Goal: Information Seeking & Learning: Learn about a topic

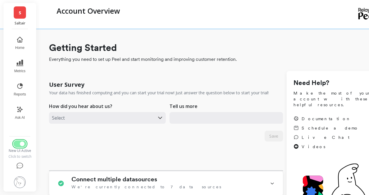
click at [19, 147] on button "Switch to Legacy UI" at bounding box center [19, 143] width 13 height 7
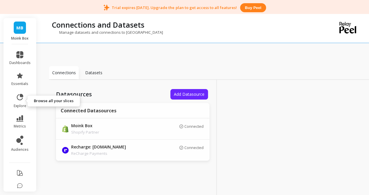
scroll to position [22, 0]
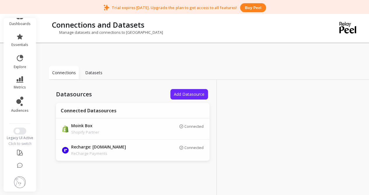
scroll to position [40, 0]
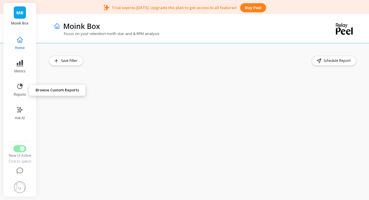
click at [19, 85] on icon at bounding box center [19, 86] width 7 height 7
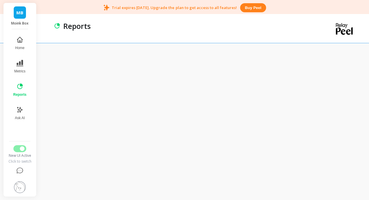
scroll to position [15, 0]
click at [15, 185] on img at bounding box center [20, 187] width 12 height 12
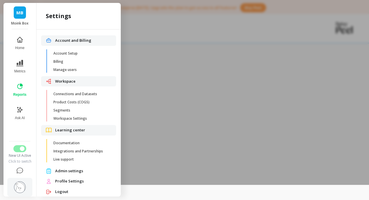
click at [238, 77] on div at bounding box center [184, 85] width 369 height 200
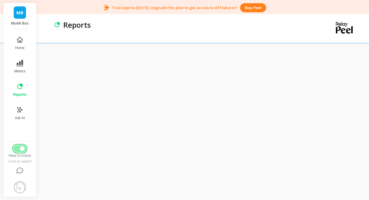
click at [19, 147] on button "Switch to Legacy UI" at bounding box center [19, 148] width 13 height 7
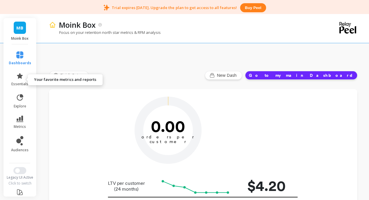
click at [17, 82] on span "essentials" at bounding box center [19, 84] width 17 height 5
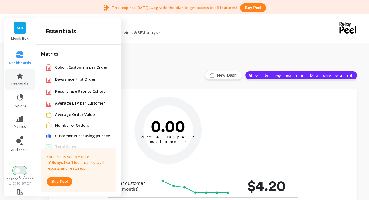
click at [13, 170] on button "Switch to New UI" at bounding box center [19, 170] width 13 height 7
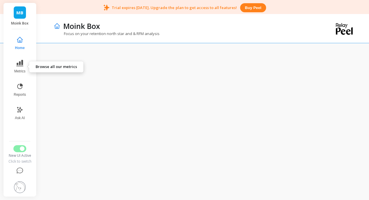
click at [21, 68] on button "Metrics" at bounding box center [19, 66] width 19 height 21
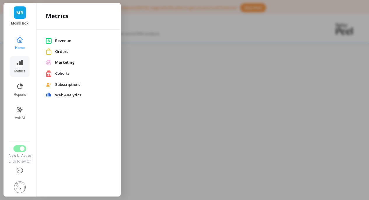
click at [69, 85] on span "Subscriptions" at bounding box center [83, 85] width 56 height 6
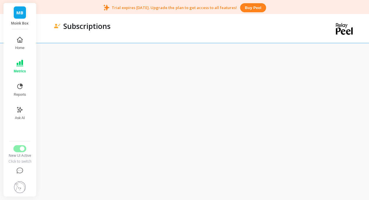
click at [17, 61] on icon at bounding box center [19, 62] width 7 height 7
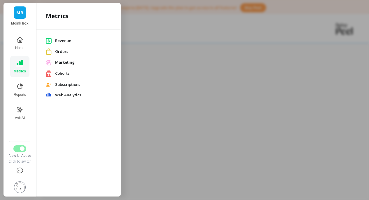
click at [59, 40] on span "Revenue" at bounding box center [83, 41] width 56 height 6
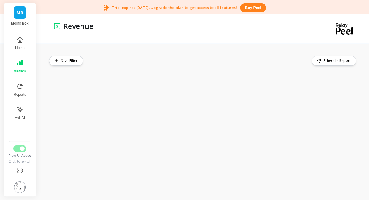
scroll to position [15, 0]
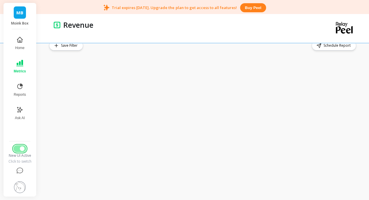
click at [22, 150] on span "Switch to Legacy UI" at bounding box center [22, 148] width 5 height 5
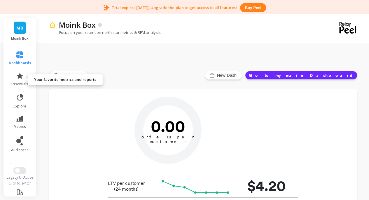
click at [23, 77] on link "essentials" at bounding box center [20, 79] width 22 height 14
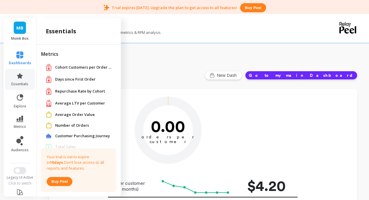
scroll to position [20, 0]
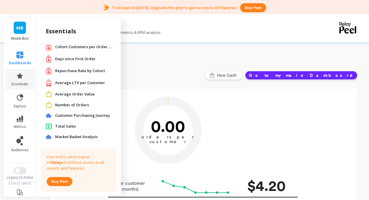
click at [63, 126] on span "Total Sales" at bounding box center [65, 126] width 21 height 6
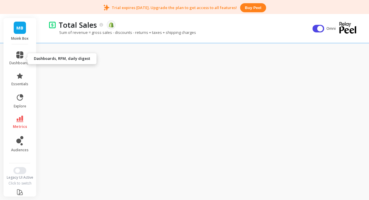
click at [21, 63] on span "dashboards" at bounding box center [19, 63] width 21 height 5
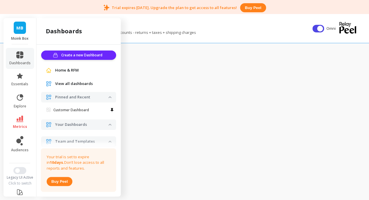
click at [71, 70] on span "Home & RFM" at bounding box center [67, 70] width 24 height 6
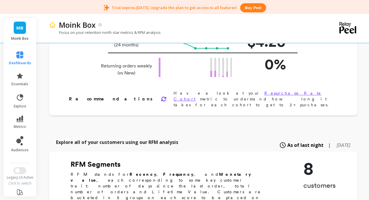
scroll to position [143, 0]
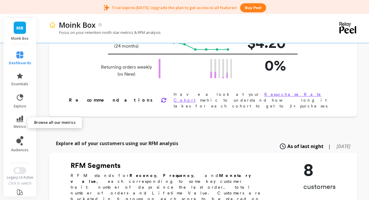
click at [18, 120] on icon at bounding box center [19, 118] width 7 height 6
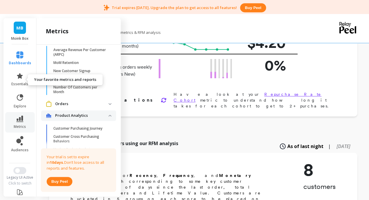
click at [16, 74] on icon at bounding box center [19, 75] width 7 height 7
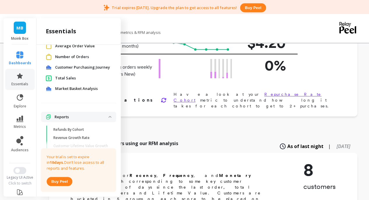
scroll to position [116, 0]
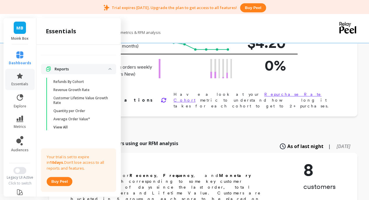
click at [18, 122] on icon at bounding box center [19, 118] width 7 height 6
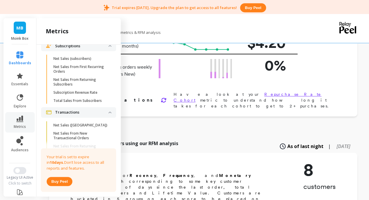
scroll to position [779, 0]
click at [68, 61] on p "Net Sales (subscribers)" at bounding box center [72, 59] width 38 height 5
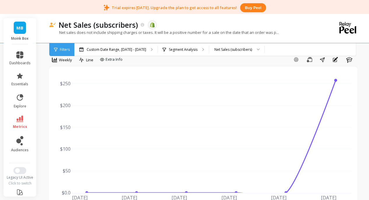
scroll to position [31, 0]
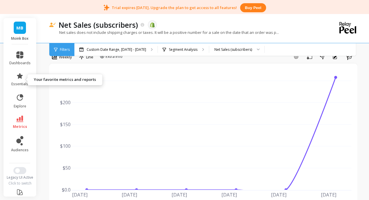
click at [15, 80] on link "essentials" at bounding box center [19, 79] width 21 height 14
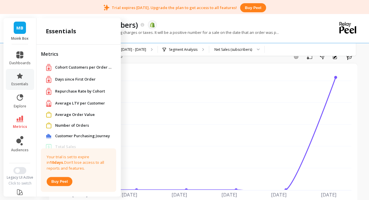
scroll to position [116, 0]
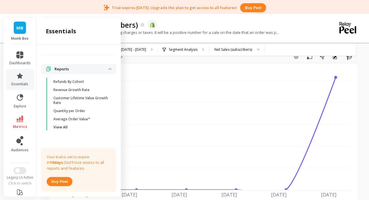
click at [205, 27] on div "Net Sales (subscribers) The data you are viewing comes from: Shopify" at bounding box center [183, 25] width 254 height 10
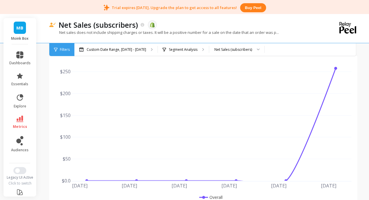
scroll to position [39, 0]
click at [21, 78] on link "essentials" at bounding box center [19, 79] width 21 height 14
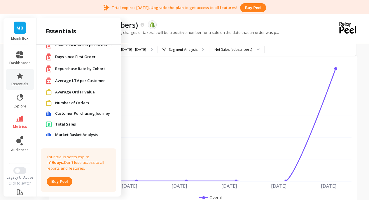
scroll to position [0, 0]
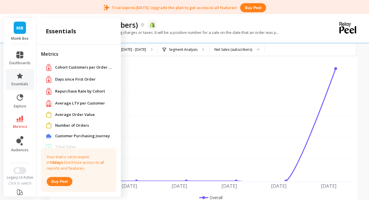
drag, startPoint x: 85, startPoint y: 74, endPoint x: 85, endPoint y: 82, distance: 7.6
click at [85, 82] on div "Days since First Order" at bounding box center [78, 79] width 75 height 12
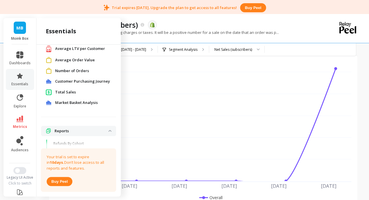
scroll to position [41, 0]
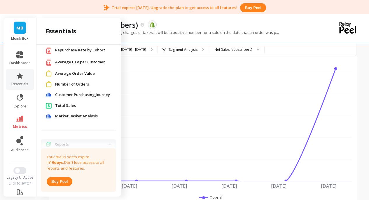
click at [76, 85] on span "Number of Orders" at bounding box center [72, 84] width 34 height 6
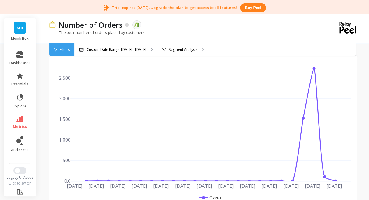
click at [107, 48] on p "Custom Date Range, [DATE] - [DATE]" at bounding box center [116, 49] width 59 height 5
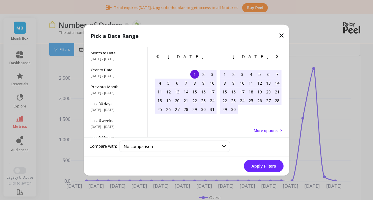
scroll to position [79, 0]
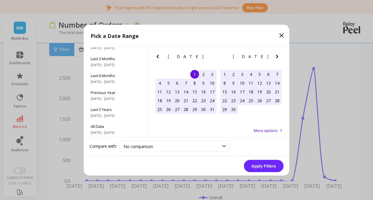
click at [103, 127] on span "All Data" at bounding box center [116, 125] width 50 height 5
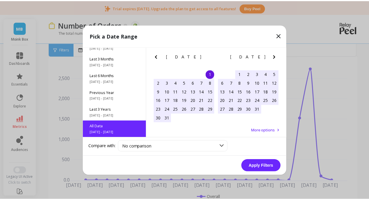
scroll to position [0, 0]
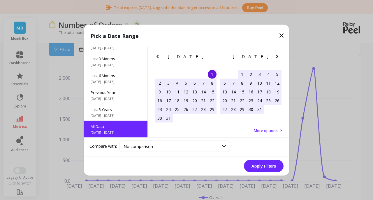
click at [258, 165] on button "Apply Filters" at bounding box center [264, 165] width 40 height 12
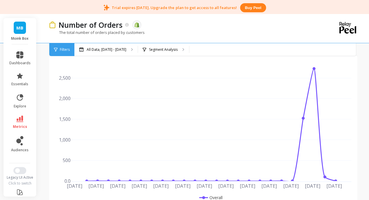
click at [249, 48] on div "All Data, Jul 1, 2017 - Oct 31, 2025 Segment Analysis" at bounding box center [227, 49] width 306 height 13
click at [226, 45] on div "All Data, Jul 1, 2017 - Oct 31, 2025 Segment Analysis" at bounding box center [227, 49] width 306 height 13
copy div "Number of Orders"
drag, startPoint x: 59, startPoint y: 26, endPoint x: 124, endPoint y: 25, distance: 64.7
click at [124, 25] on div "Number of Orders" at bounding box center [92, 25] width 73 height 10
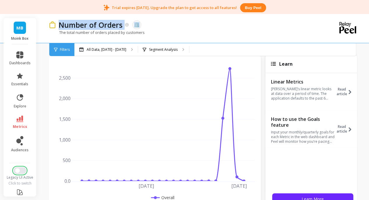
click at [17, 170] on button "Switch to New UI" at bounding box center [19, 170] width 13 height 7
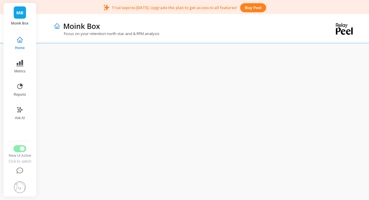
click at [24, 87] on button "Reports" at bounding box center [19, 89] width 19 height 21
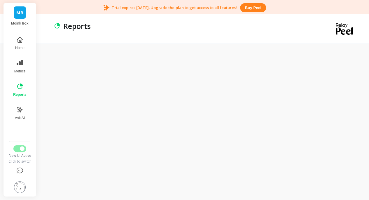
click at [22, 62] on icon at bounding box center [19, 63] width 7 height 6
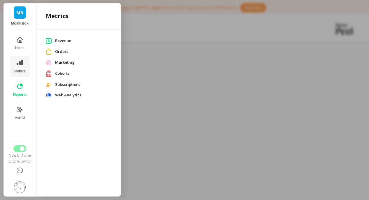
click at [61, 52] on span "Orders" at bounding box center [83, 52] width 56 height 6
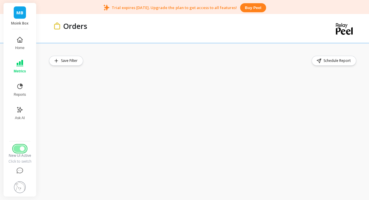
click at [22, 149] on span "Switch to Legacy UI" at bounding box center [22, 148] width 5 height 5
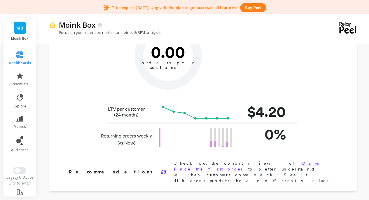
scroll to position [78, 0]
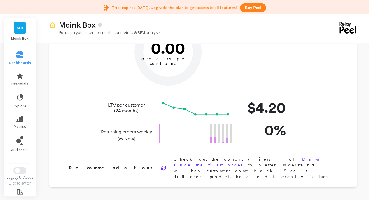
click at [20, 116] on icon at bounding box center [19, 118] width 7 height 6
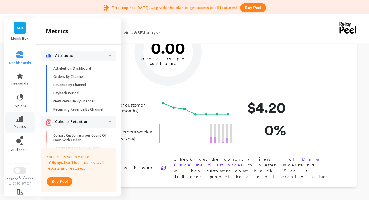
scroll to position [779, 0]
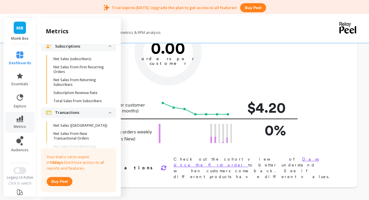
click at [20, 78] on icon at bounding box center [19, 75] width 7 height 7
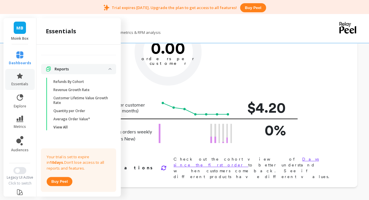
scroll to position [41, 0]
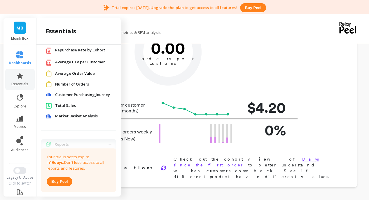
click at [72, 82] on span "Number of Orders" at bounding box center [72, 84] width 34 height 6
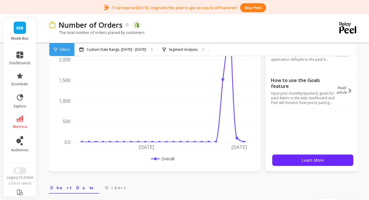
click at [205, 32] on div "The total number of orders placed by customers" at bounding box center [179, 35] width 260 height 11
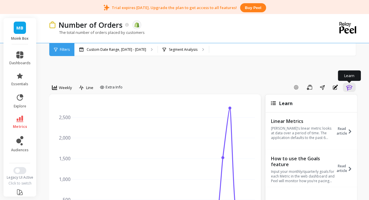
click at [345, 89] on icon "button" at bounding box center [348, 87] width 7 height 7
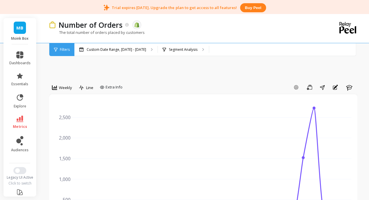
click at [69, 88] on span "Weekly" at bounding box center [65, 88] width 13 height 6
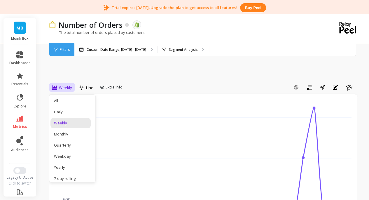
click at [72, 134] on div "Monthly" at bounding box center [70, 134] width 33 height 6
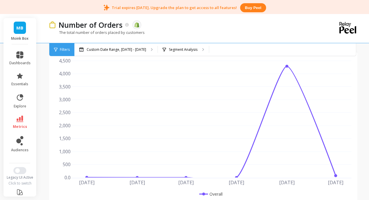
scroll to position [43, 0]
click at [17, 59] on link "dashboards" at bounding box center [19, 58] width 21 height 14
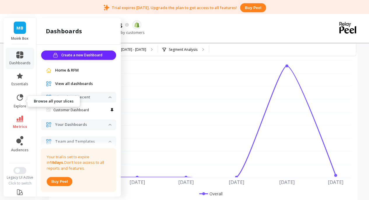
click at [17, 102] on link "explore" at bounding box center [19, 100] width 21 height 15
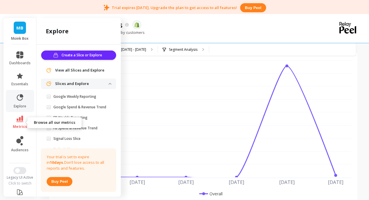
click at [19, 123] on link "metrics" at bounding box center [19, 121] width 21 height 13
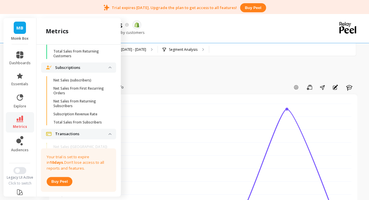
scroll to position [781, 0]
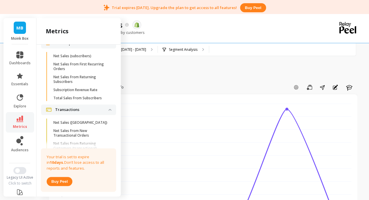
click at [79, 58] on p "Net Sales (subscribers)" at bounding box center [72, 56] width 38 height 5
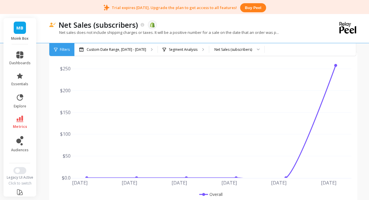
scroll to position [41, 0]
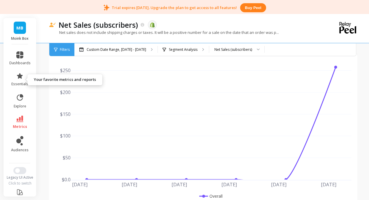
click at [19, 75] on icon at bounding box center [20, 76] width 6 height 6
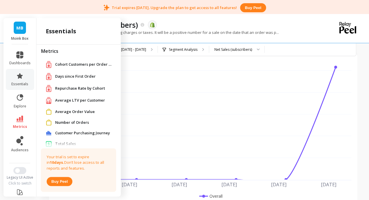
scroll to position [3, 0]
click at [70, 124] on span "Number of Orders" at bounding box center [72, 123] width 34 height 6
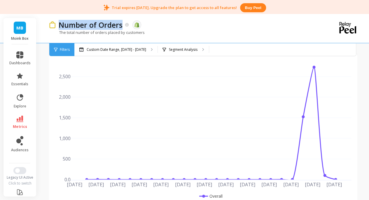
copy p "Number of Orders"
drag, startPoint x: 123, startPoint y: 26, endPoint x: 143, endPoint y: 23, distance: 20.6
click at [143, 23] on div "Number of Orders The data you are viewing comes from: Shopify" at bounding box center [183, 25] width 254 height 10
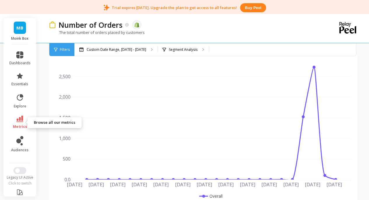
click at [16, 123] on link "metrics" at bounding box center [19, 121] width 21 height 13
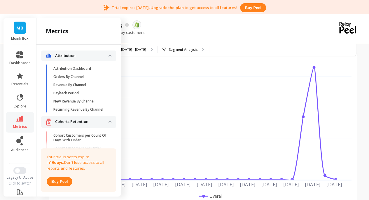
scroll to position [781, 0]
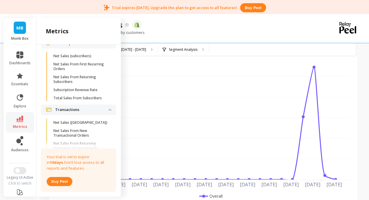
click at [66, 58] on p "Net Sales (subscribers)" at bounding box center [72, 56] width 38 height 5
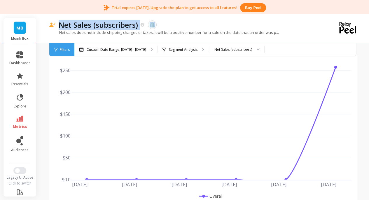
copy div "Net Sales (subscribers)"
drag, startPoint x: 140, startPoint y: 26, endPoint x: 59, endPoint y: 25, distance: 81.0
click at [59, 25] on div "Net Sales (subscribers)" at bounding box center [100, 25] width 89 height 10
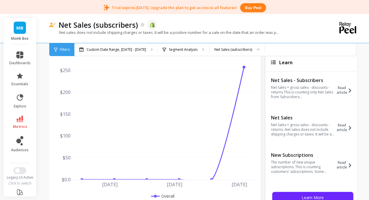
click at [112, 48] on p "Custom Date Range, May 1 - Oct 7" at bounding box center [116, 49] width 59 height 5
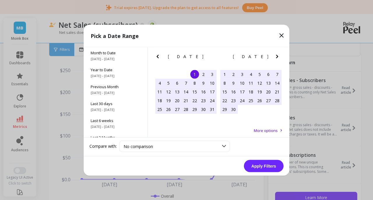
scroll to position [79, 0]
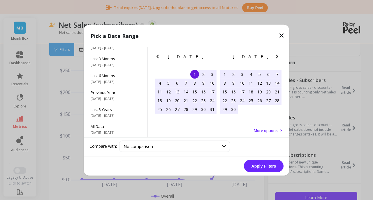
click at [110, 136] on div "All Data 7/1/2017 - 10/31/2025" at bounding box center [116, 128] width 64 height 17
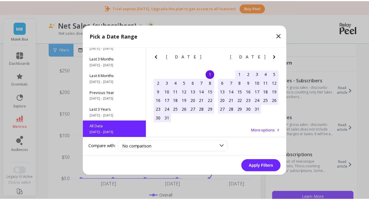
scroll to position [0, 0]
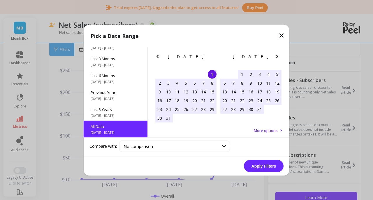
click at [254, 163] on button "Apply Filters" at bounding box center [264, 165] width 40 height 12
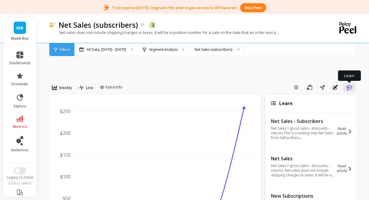
click at [351, 86] on icon "button" at bounding box center [349, 88] width 6 height 6
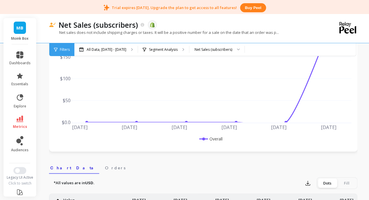
scroll to position [29, 0]
